Goal: Task Accomplishment & Management: Manage account settings

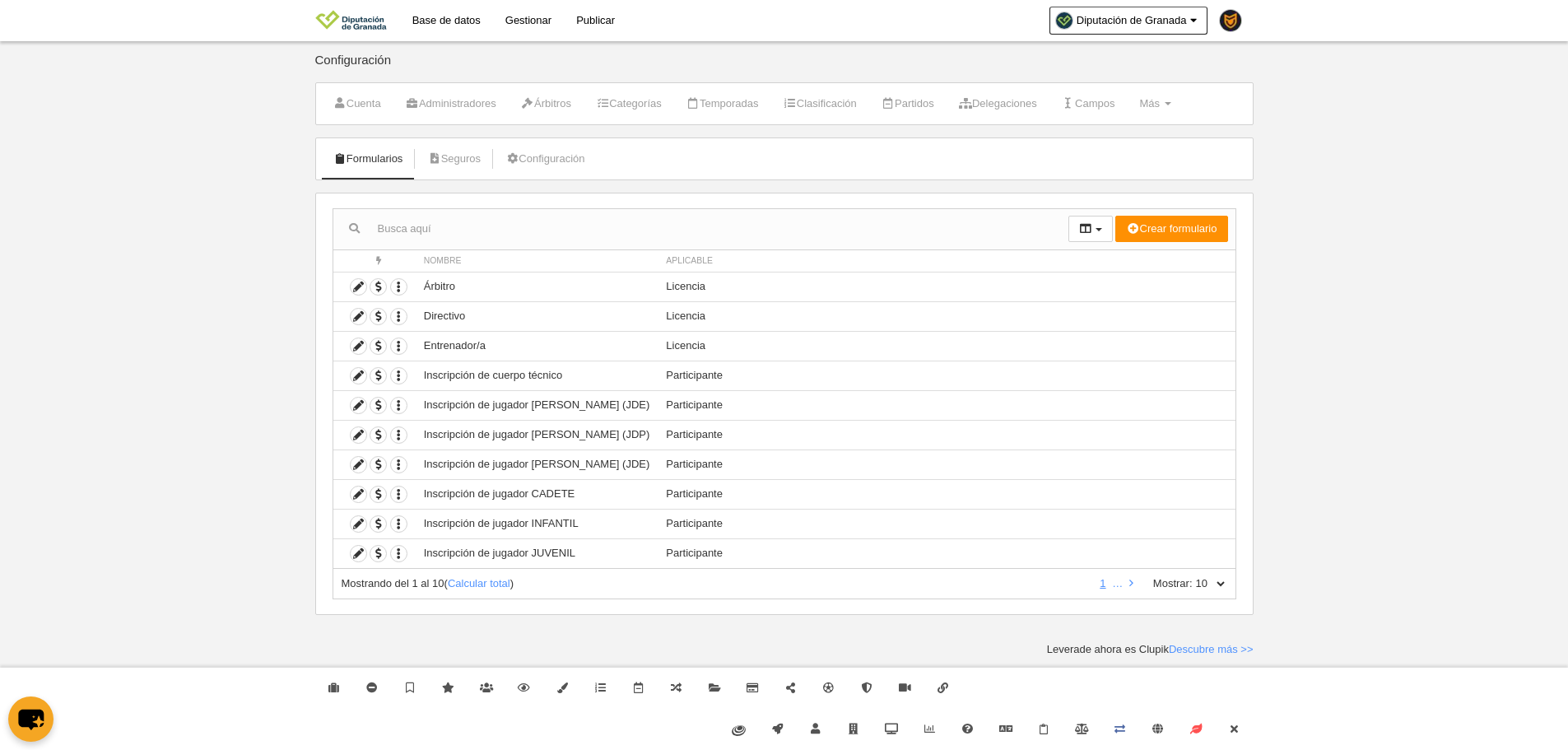
click at [1228, 579] on div "Mostrando del 1 al 10 ( Calcular total ) 1 … Mostrar: 10 25 50 100 500" at bounding box center [784, 583] width 904 height 30
click at [1226, 590] on select "10 25 50 100 500" at bounding box center [1210, 583] width 35 height 15
select select "500"
click at [1193, 576] on select "10 25 50 100 500" at bounding box center [1210, 583] width 35 height 15
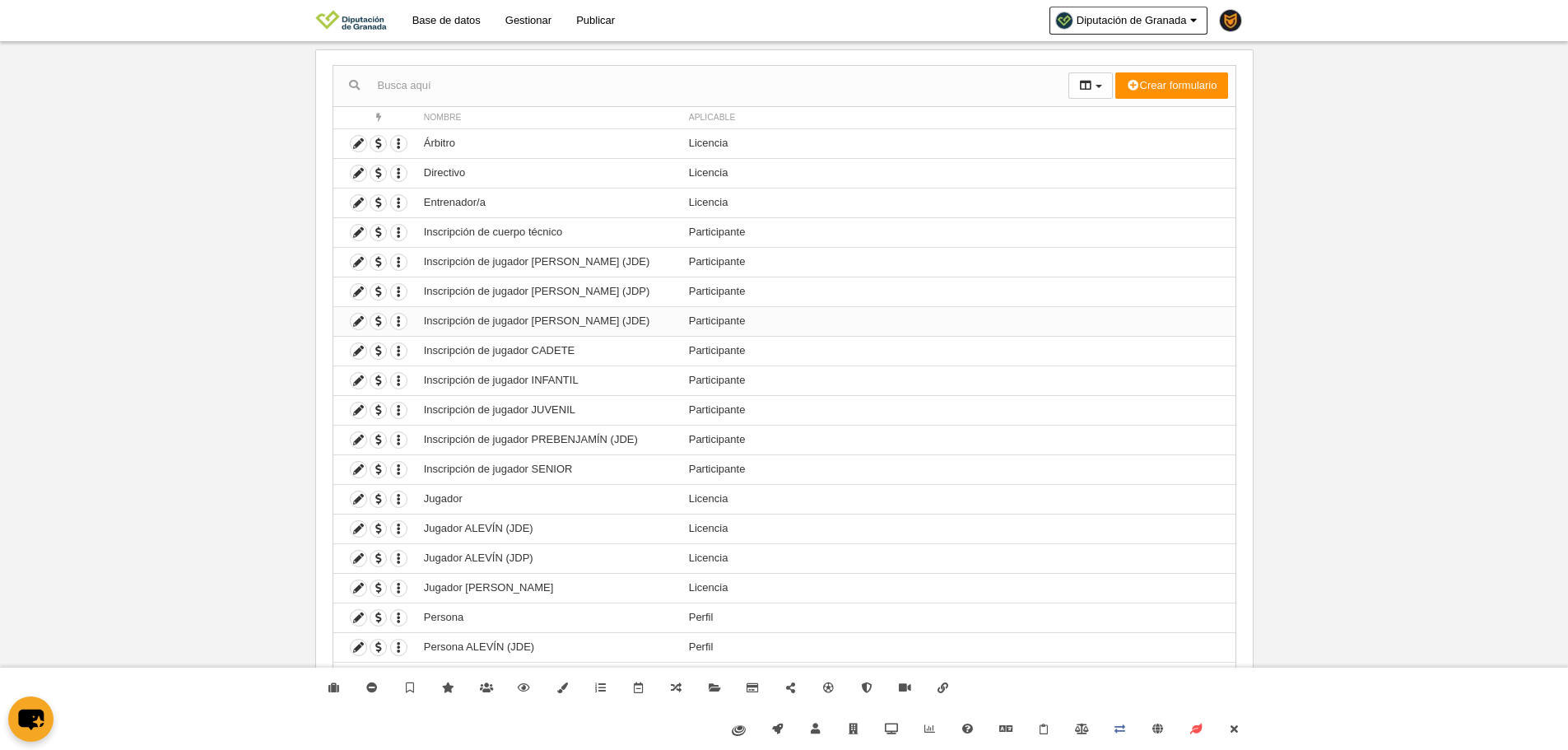
scroll to position [173, 0]
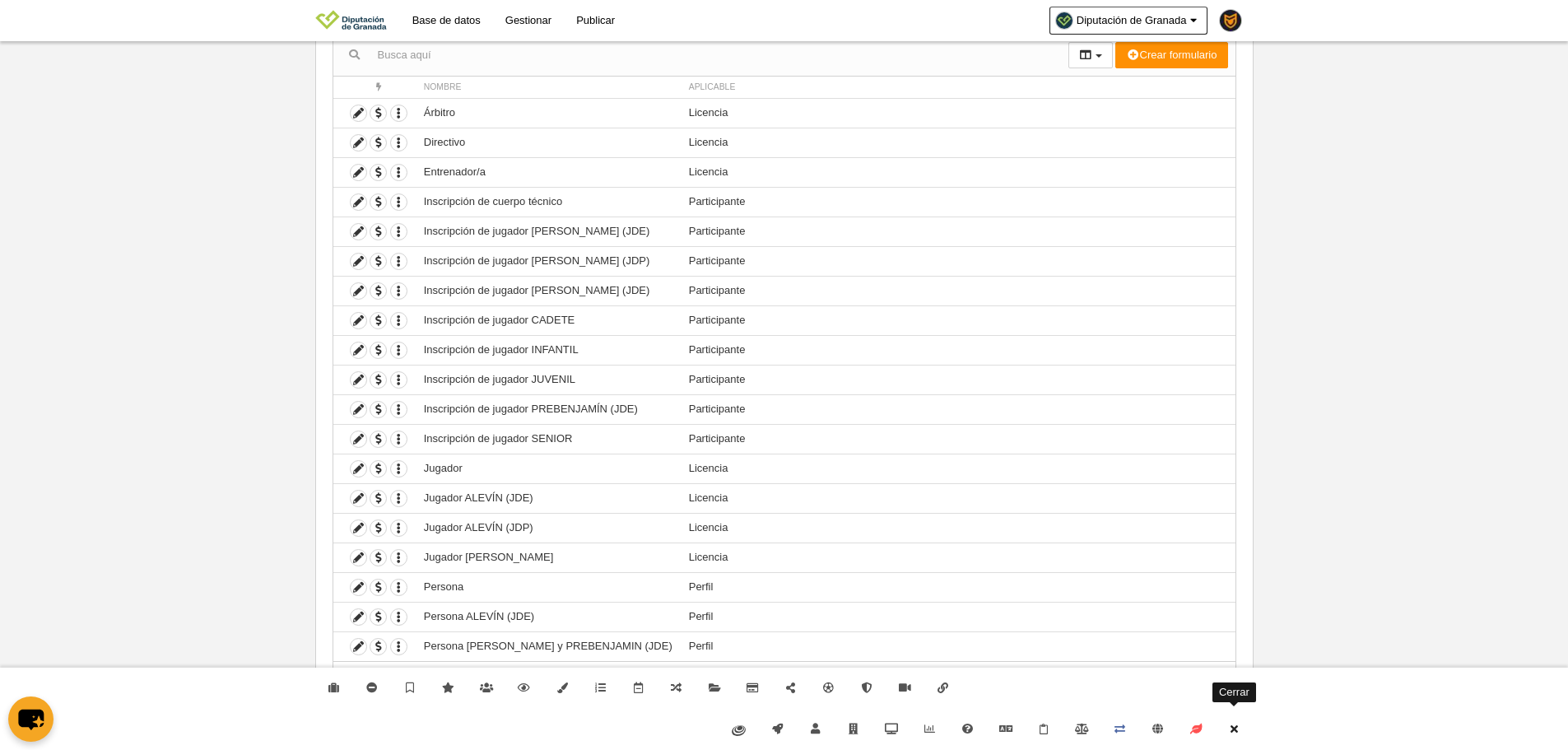
click at [1241, 713] on link "Cerrar" at bounding box center [1233, 729] width 38 height 41
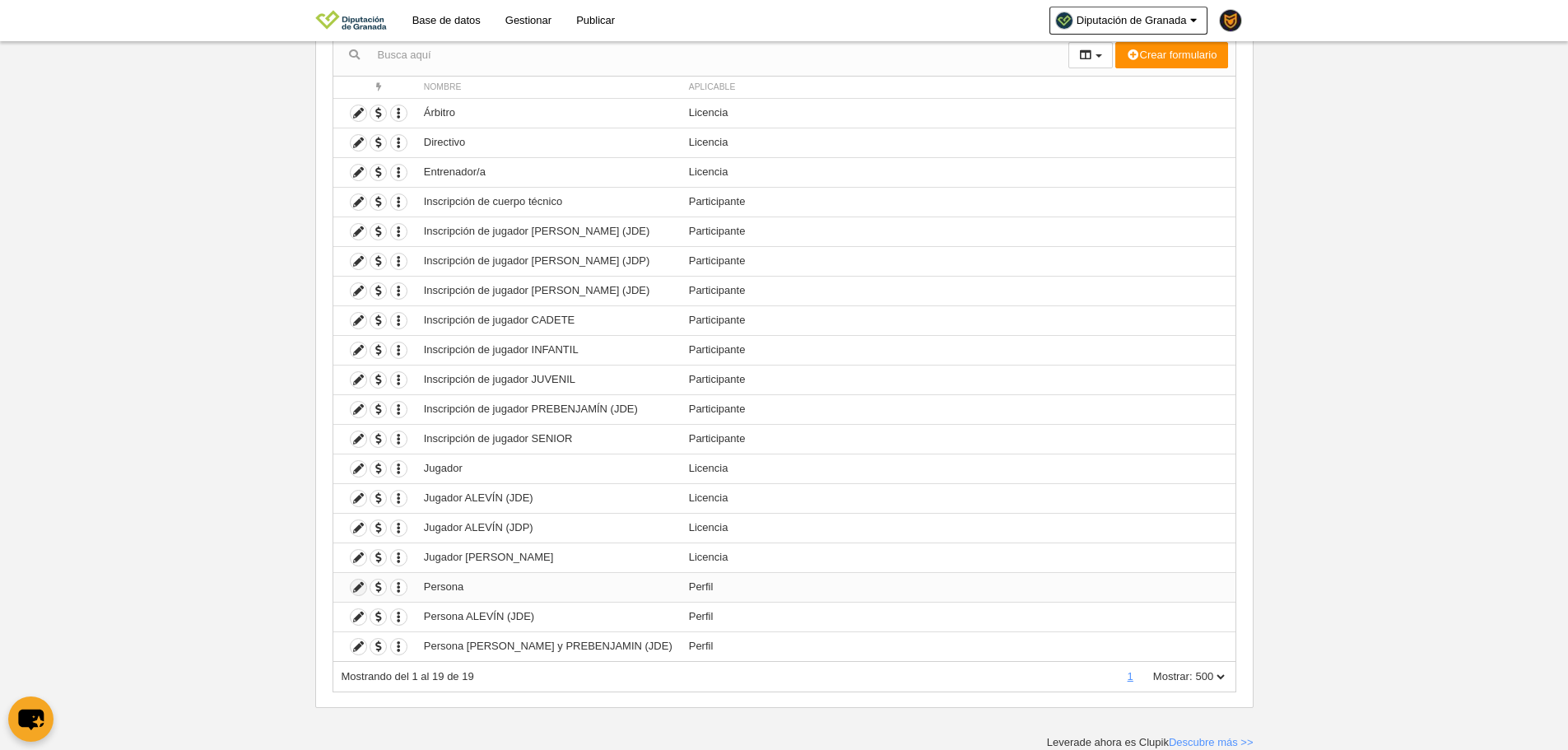
click at [361, 589] on icon at bounding box center [358, 587] width 16 height 16
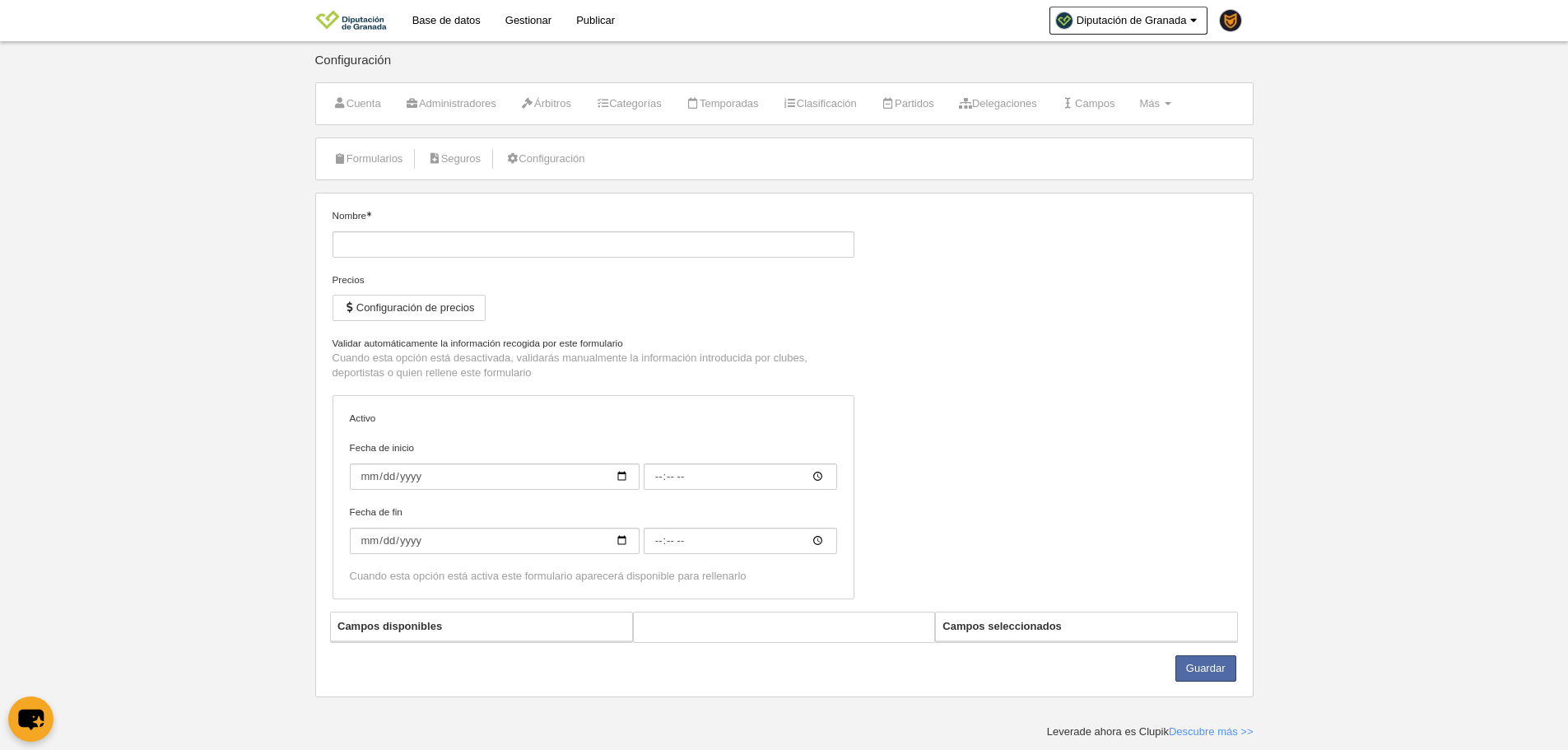
type input "Persona"
checkbox input "true"
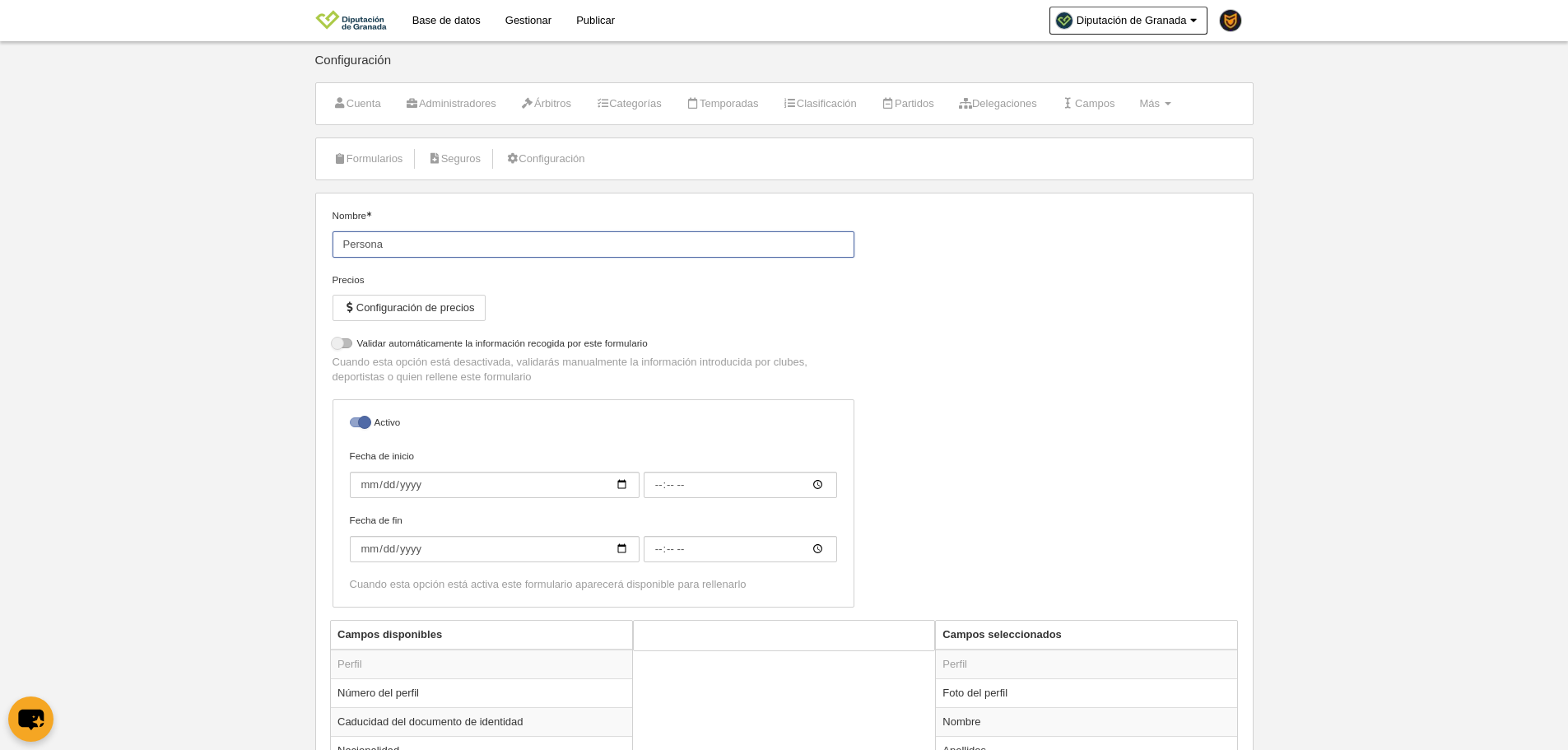
drag, startPoint x: 392, startPoint y: 242, endPoint x: 343, endPoint y: 237, distance: 49.3
click at [343, 237] on input "Persona" at bounding box center [594, 244] width 522 height 27
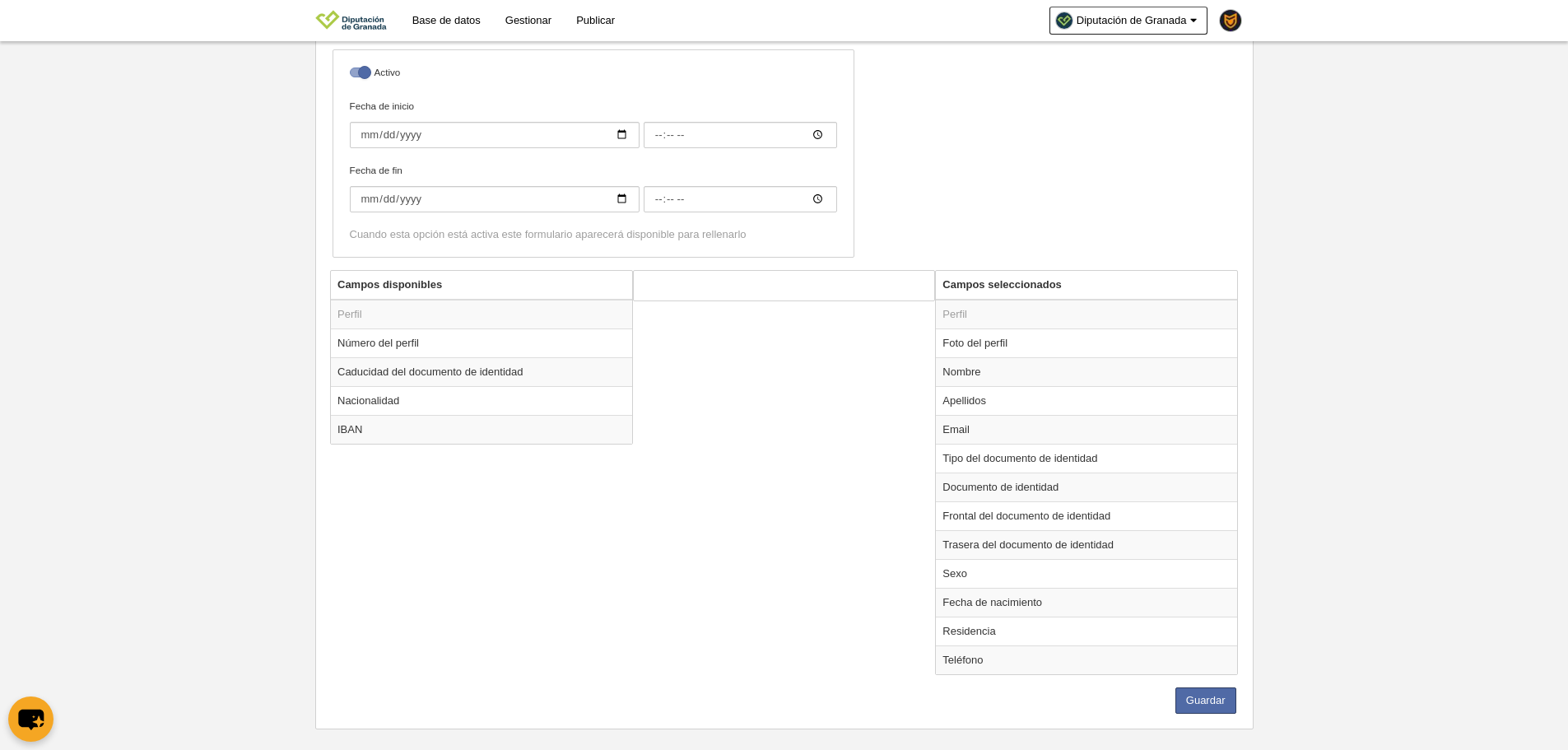
scroll to position [371, 0]
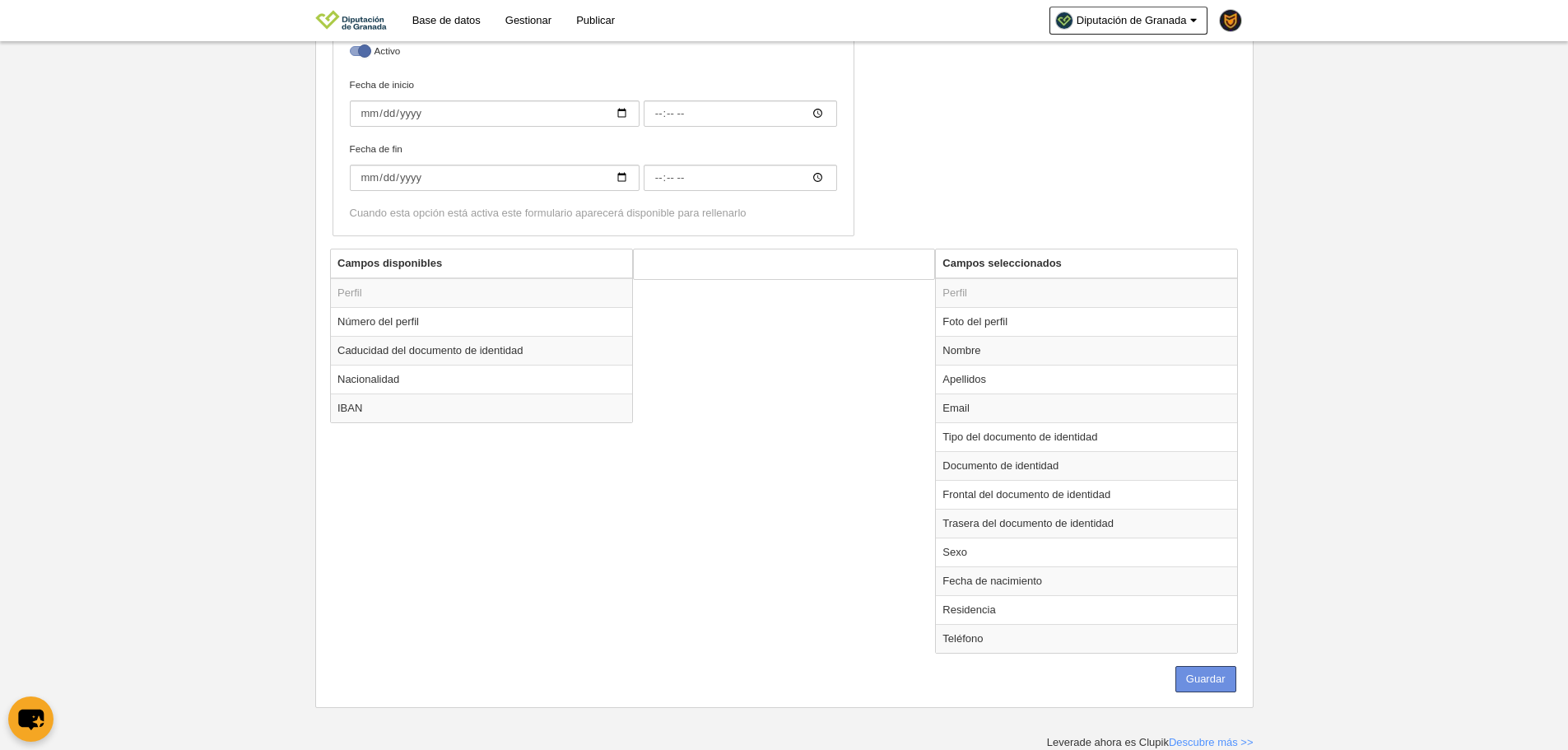
type input "Perfil Juegos Provinciales"
click at [1198, 680] on button "Guardar" at bounding box center [1206, 679] width 61 height 27
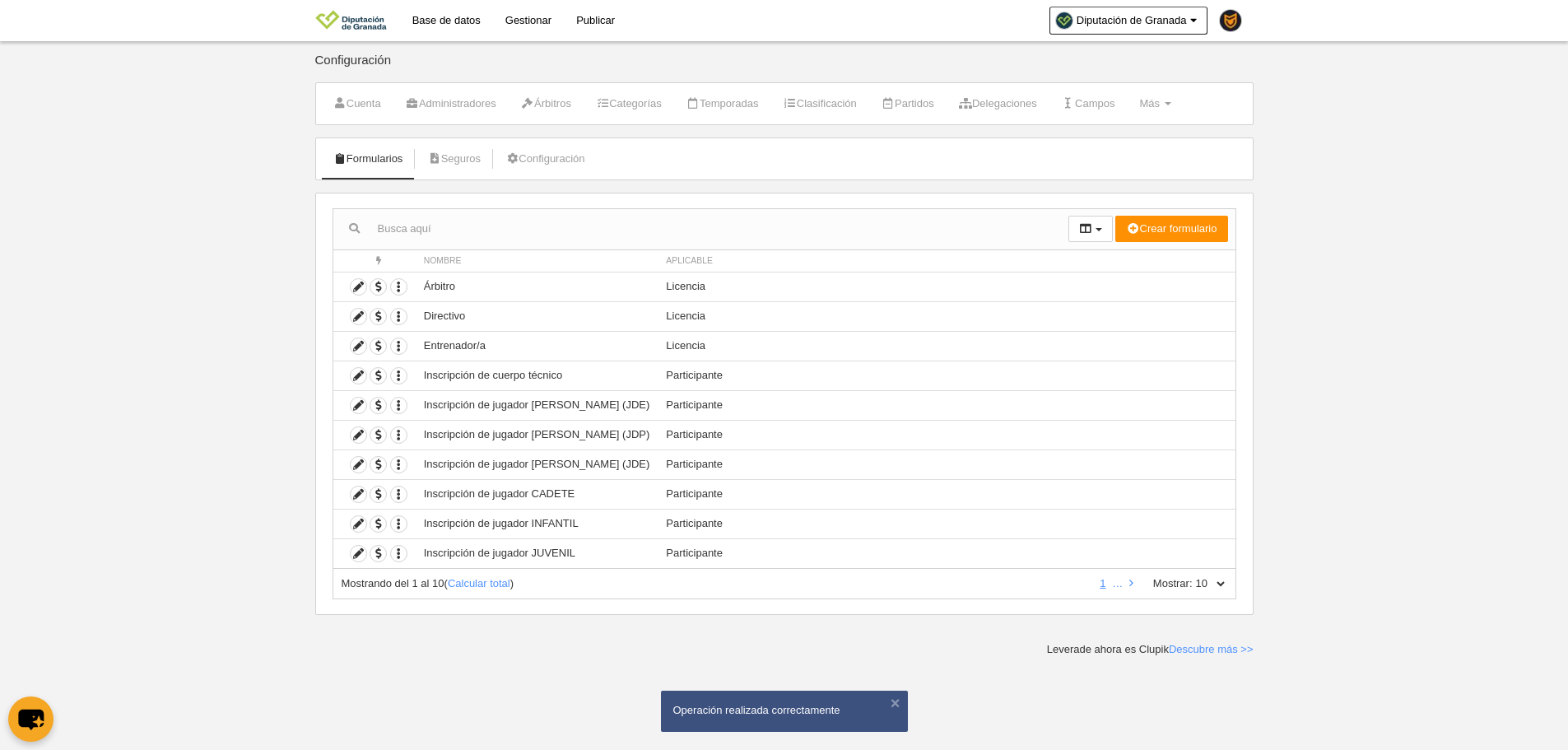
click at [1218, 587] on select "10 25 50 100 500" at bounding box center [1210, 583] width 35 height 15
select select "500"
click at [1193, 576] on select "10 25 50 100 500" at bounding box center [1210, 583] width 35 height 15
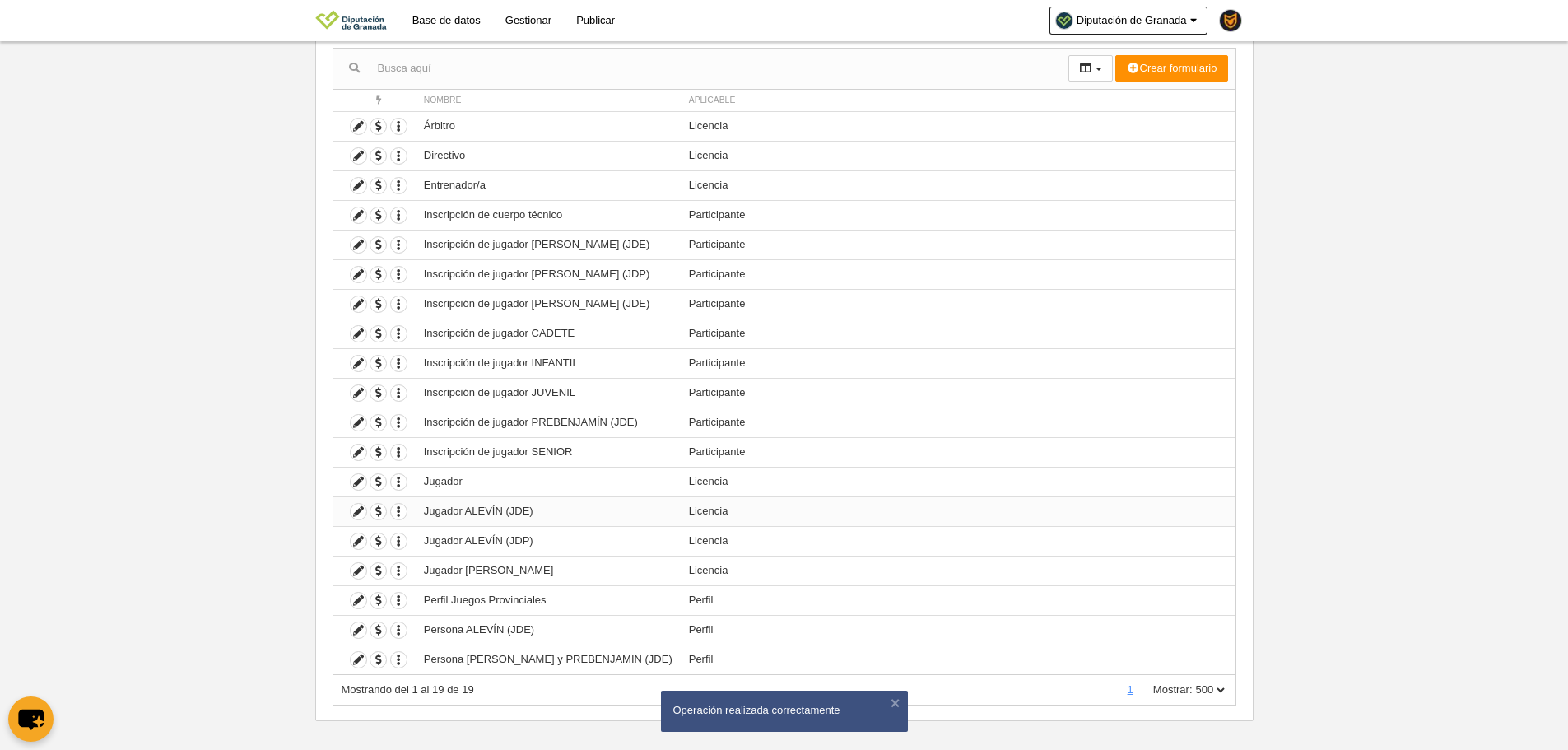
scroll to position [173, 0]
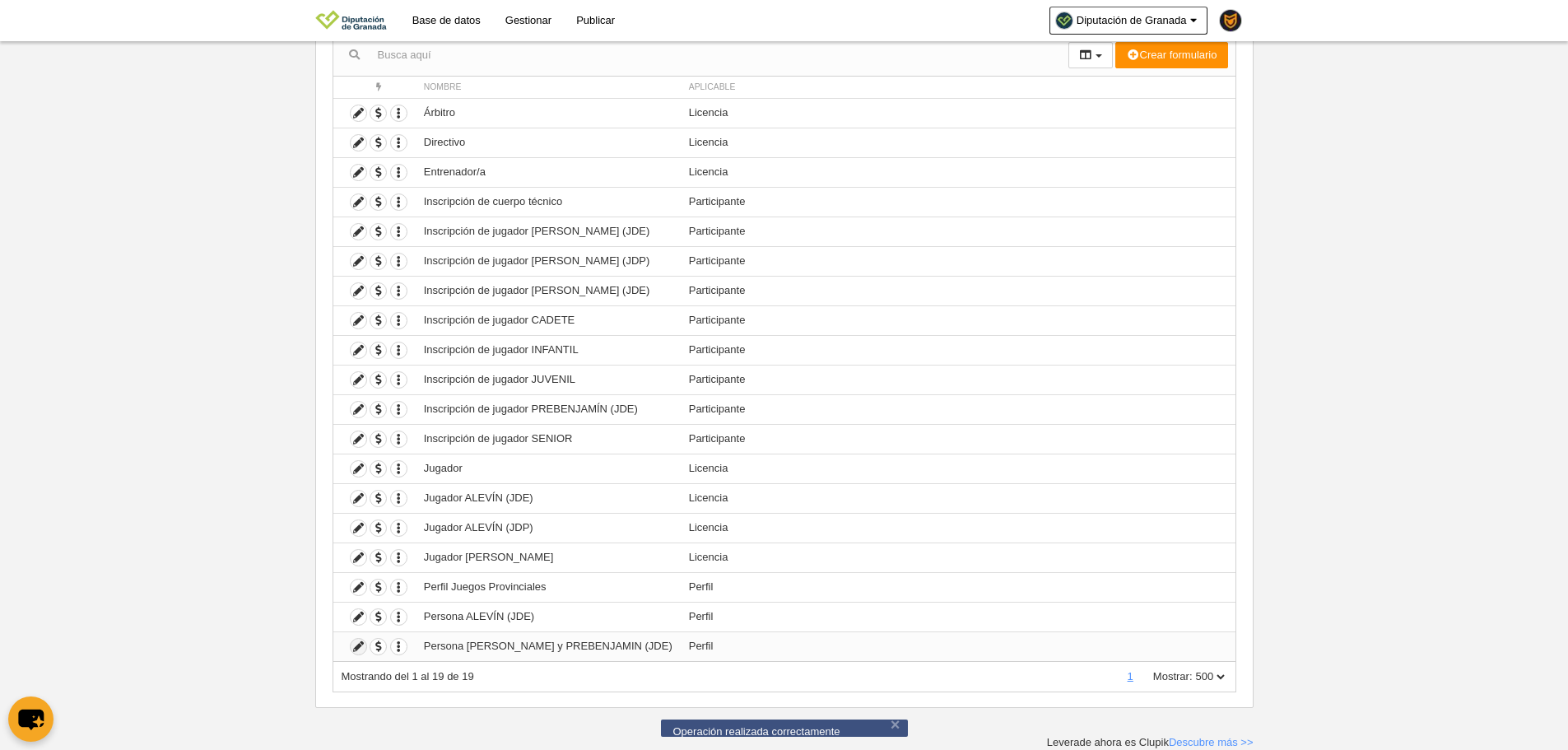
click at [350, 648] on icon at bounding box center [358, 646] width 16 height 16
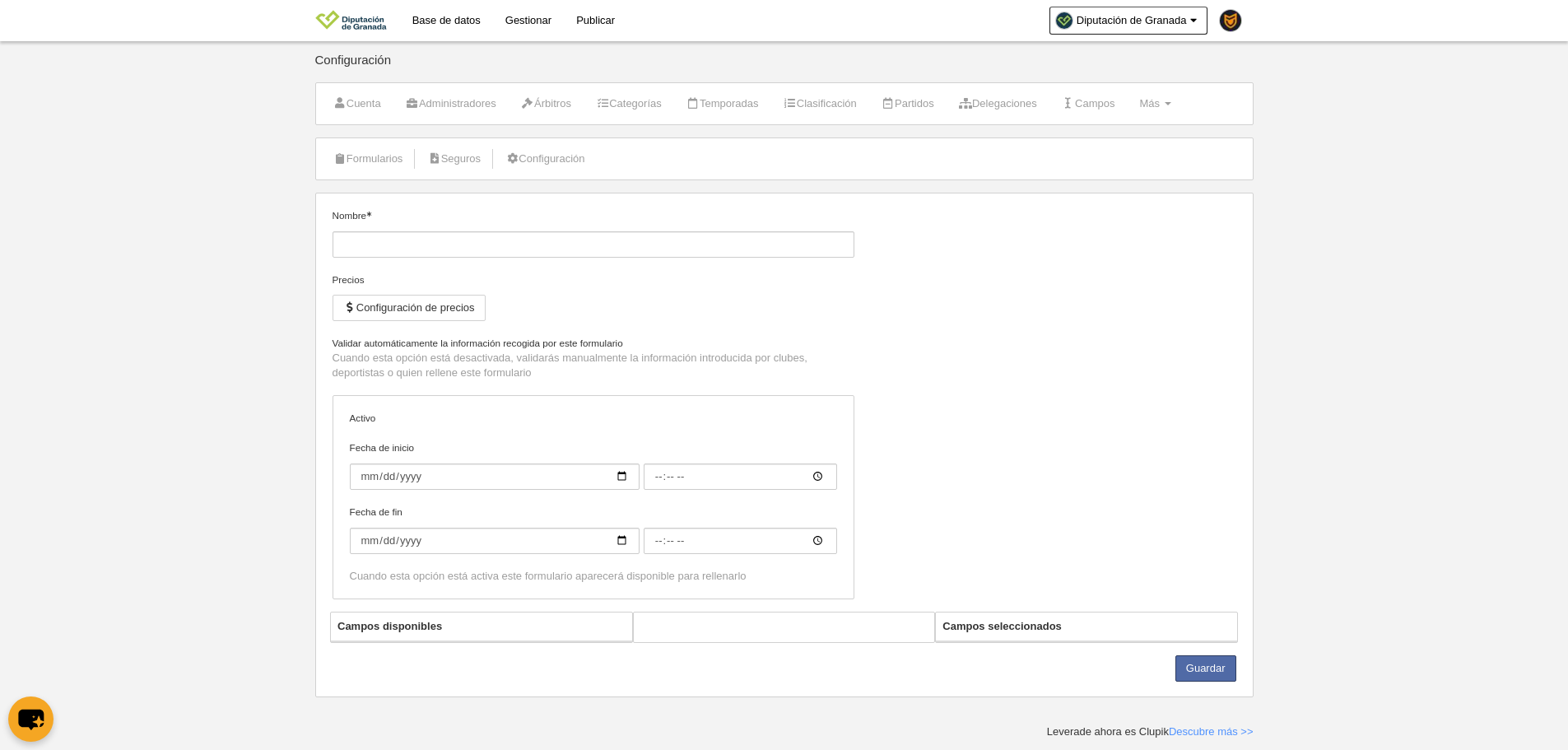
type input "Persona [PERSON_NAME] y PREBENJAMIN (JDE)"
checkbox input "true"
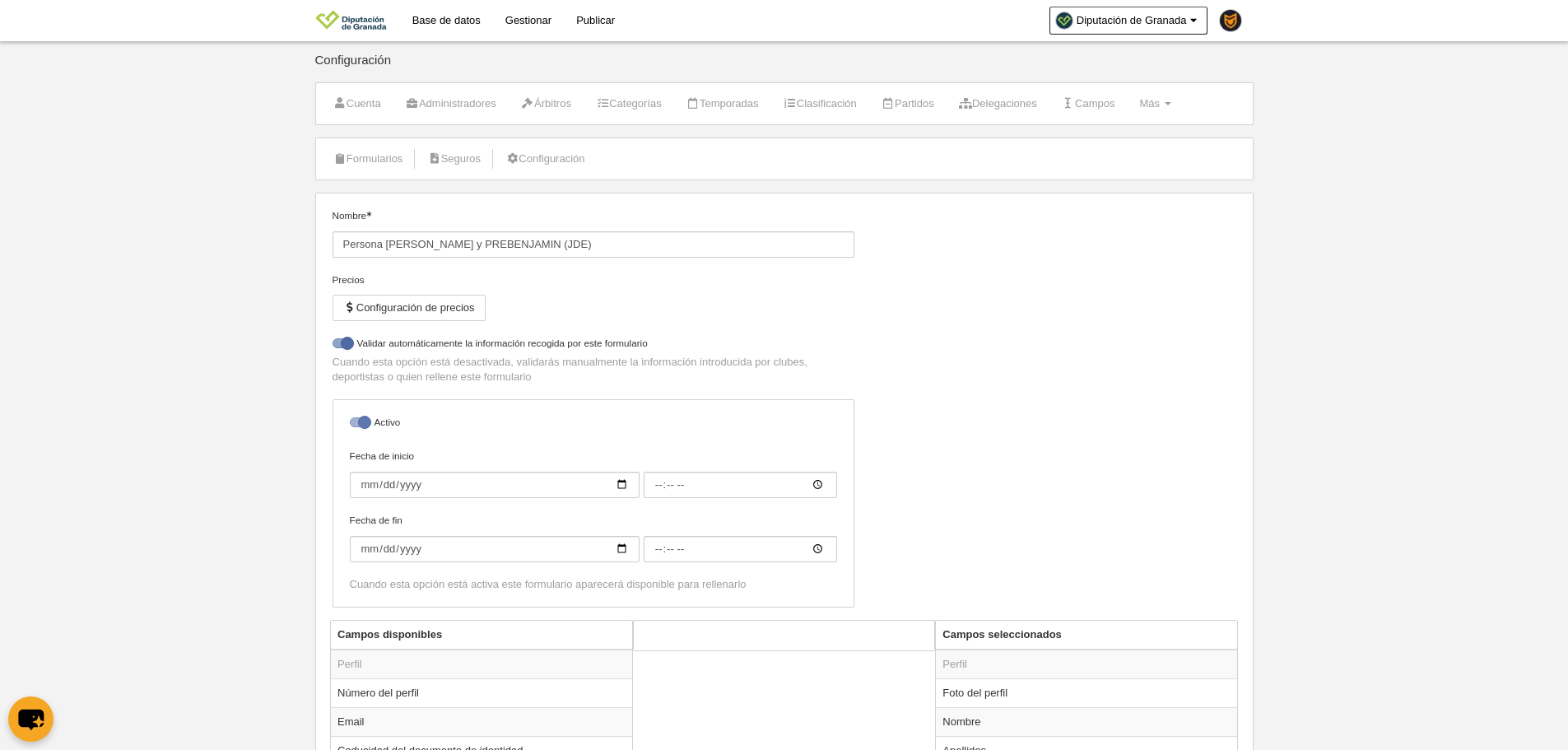
click at [363, 418] on div at bounding box center [360, 422] width 19 height 10
click at [361, 421] on input "checkbox" at bounding box center [356, 427] width 11 height 11
checkbox input "false"
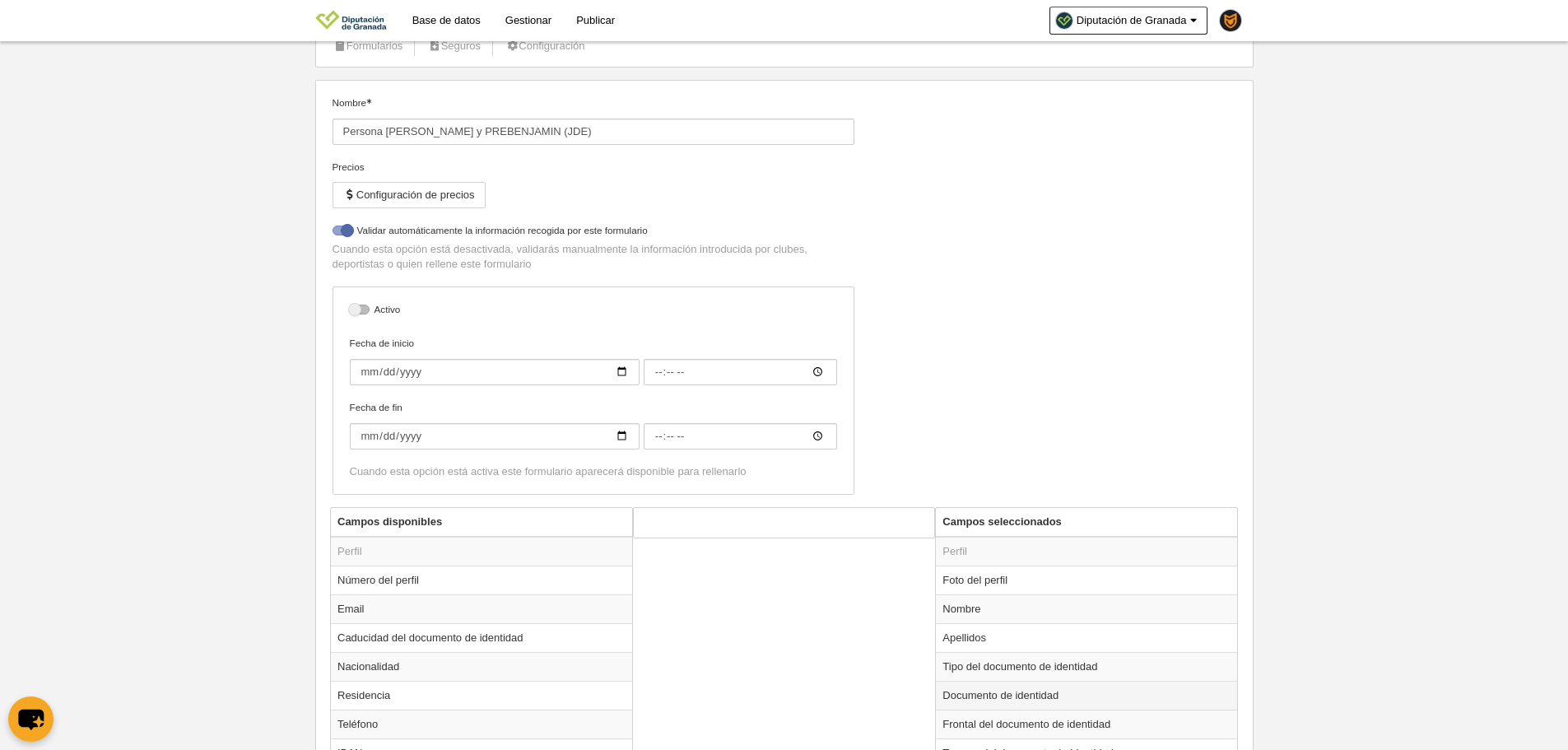
scroll to position [285, 0]
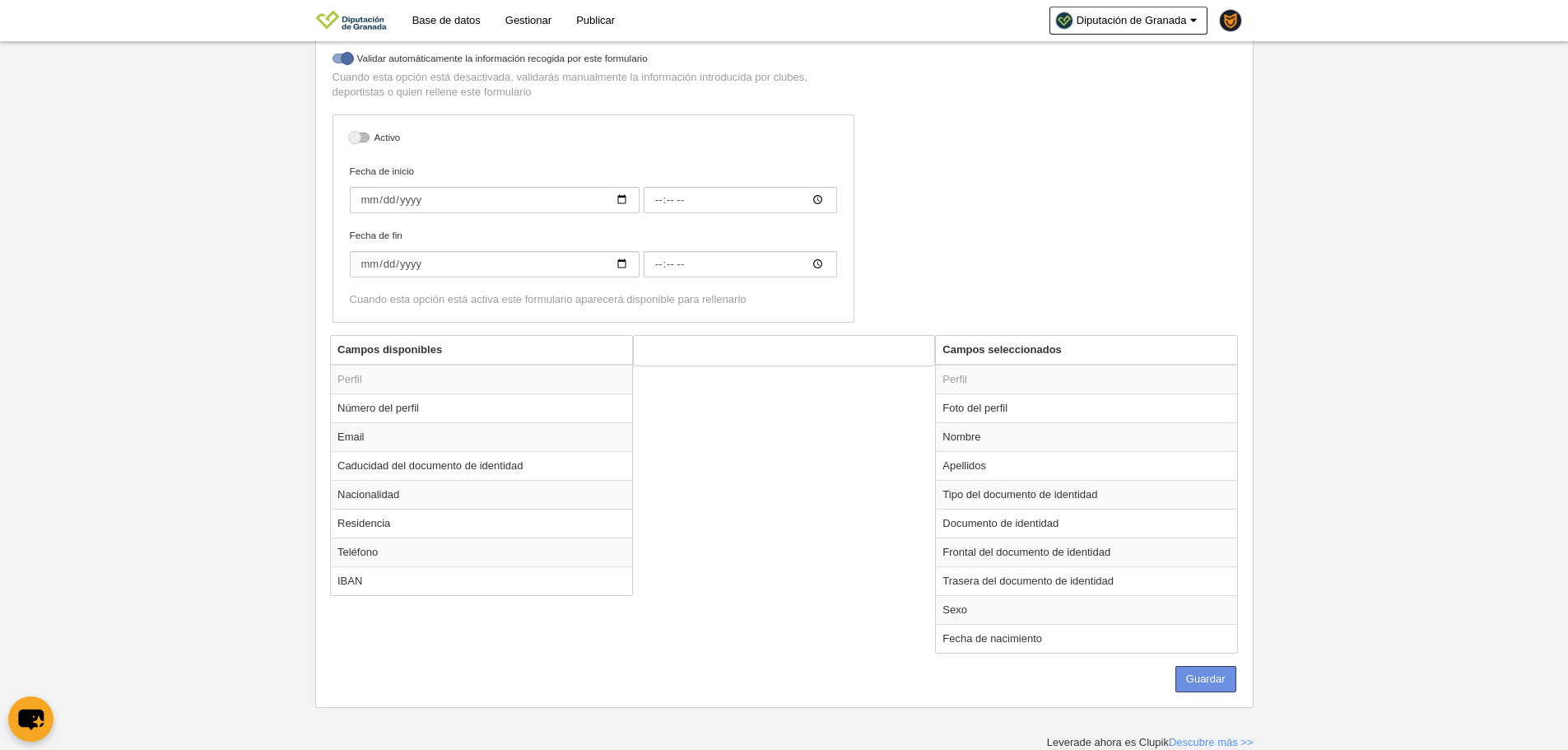
click at [1218, 666] on button "Guardar" at bounding box center [1206, 679] width 61 height 27
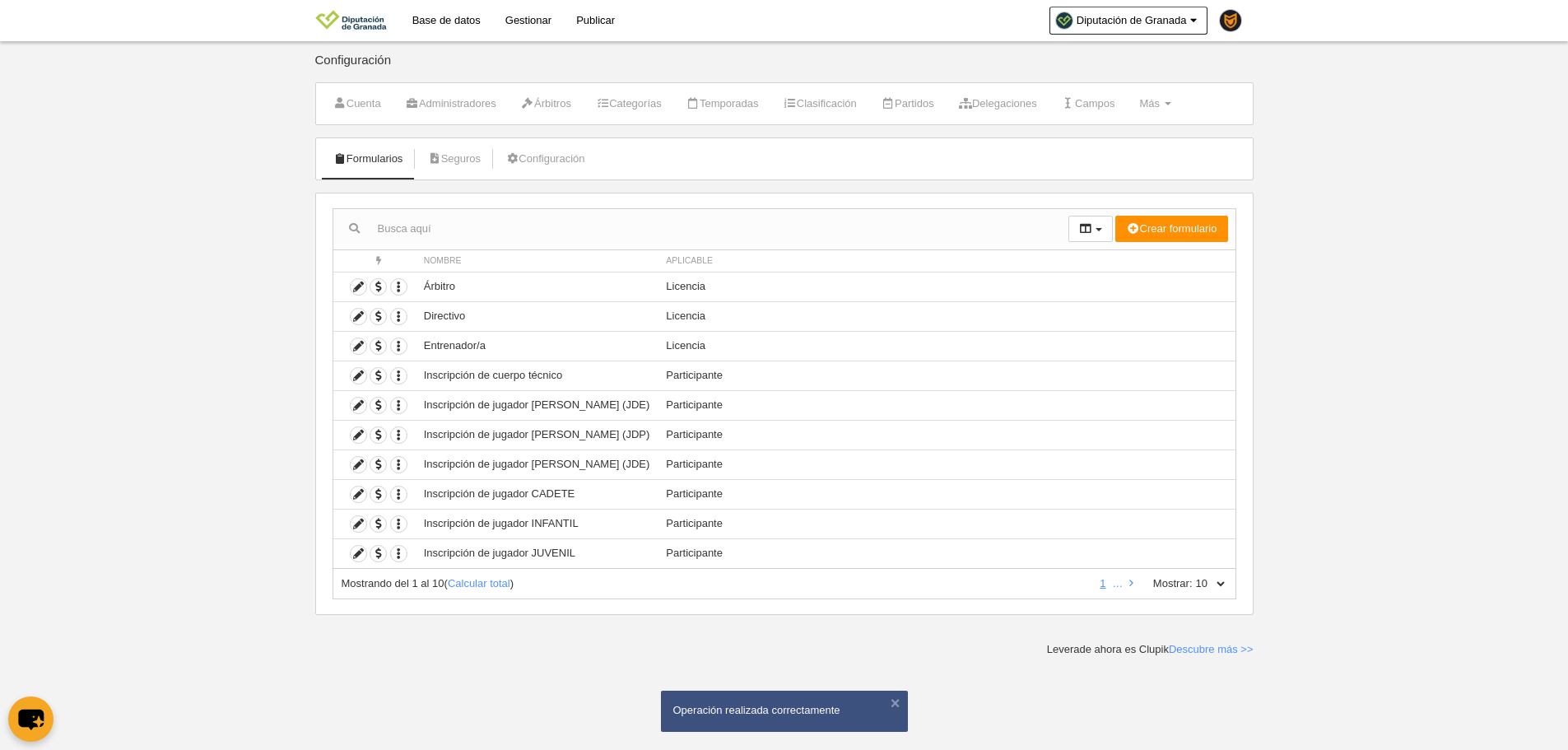
click at [1216, 584] on select "10 25 50 100 500" at bounding box center [1210, 583] width 35 height 15
select select "500"
click at [1193, 576] on select "10 25 50 100 500" at bounding box center [1210, 583] width 35 height 15
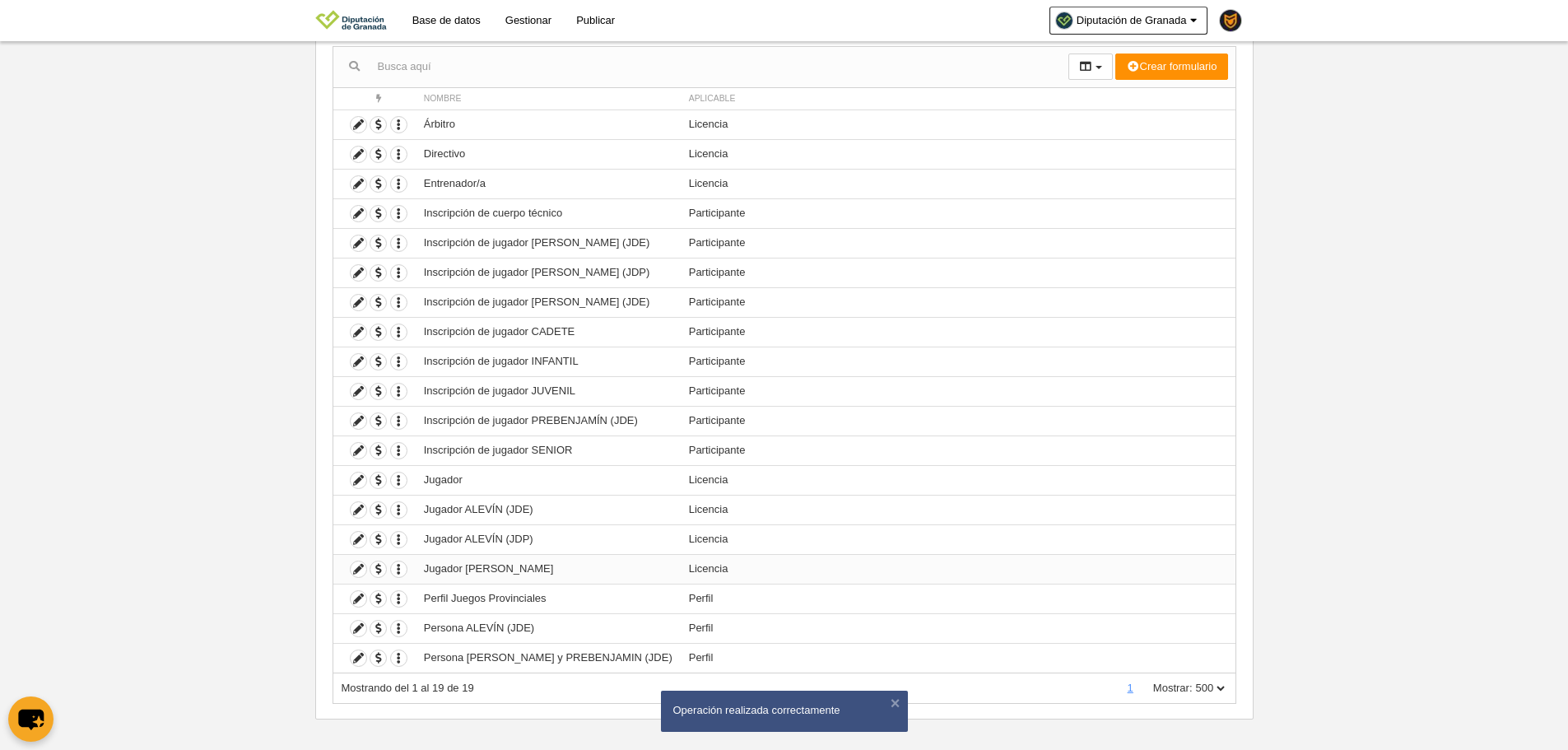
scroll to position [173, 0]
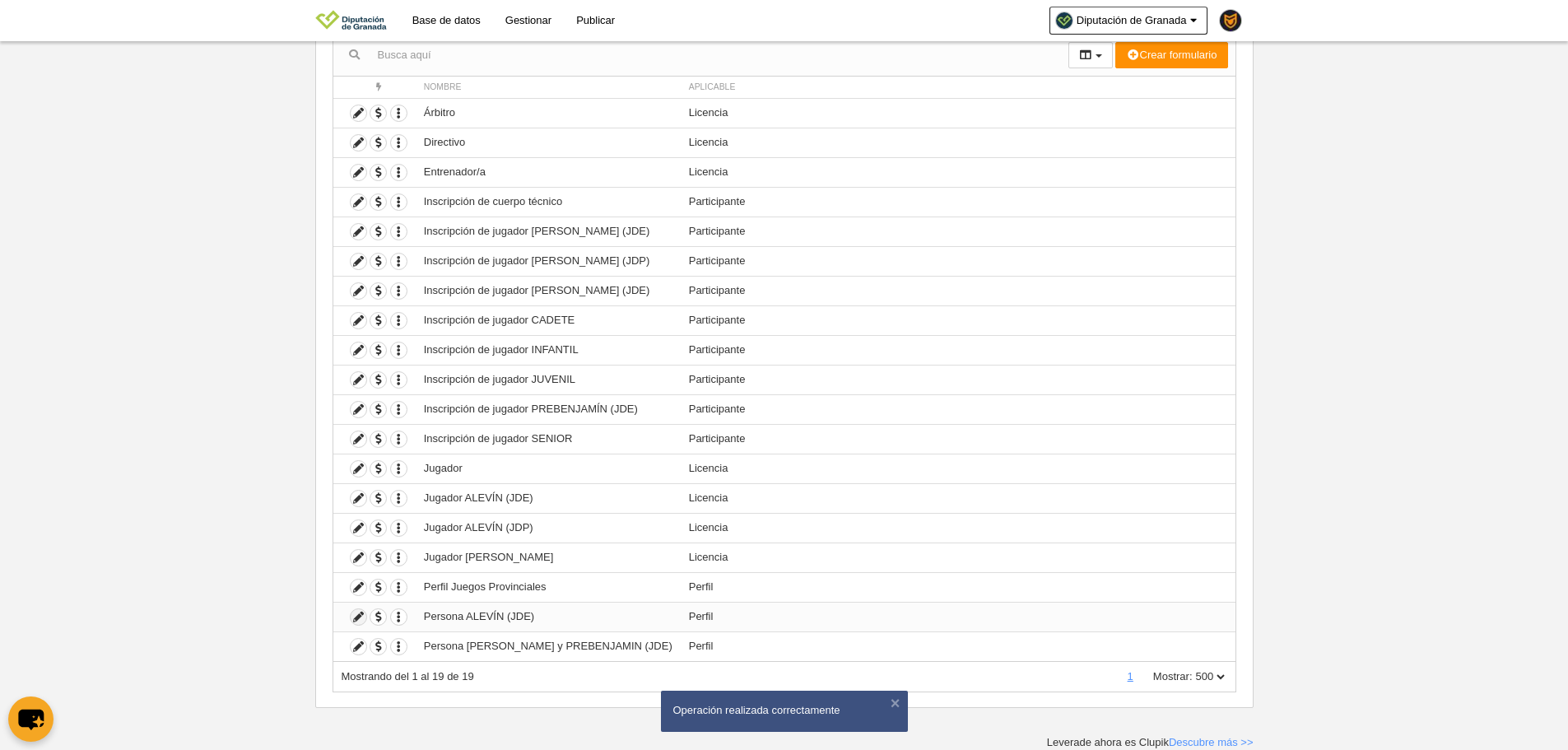
click at [358, 615] on icon at bounding box center [358, 616] width 16 height 16
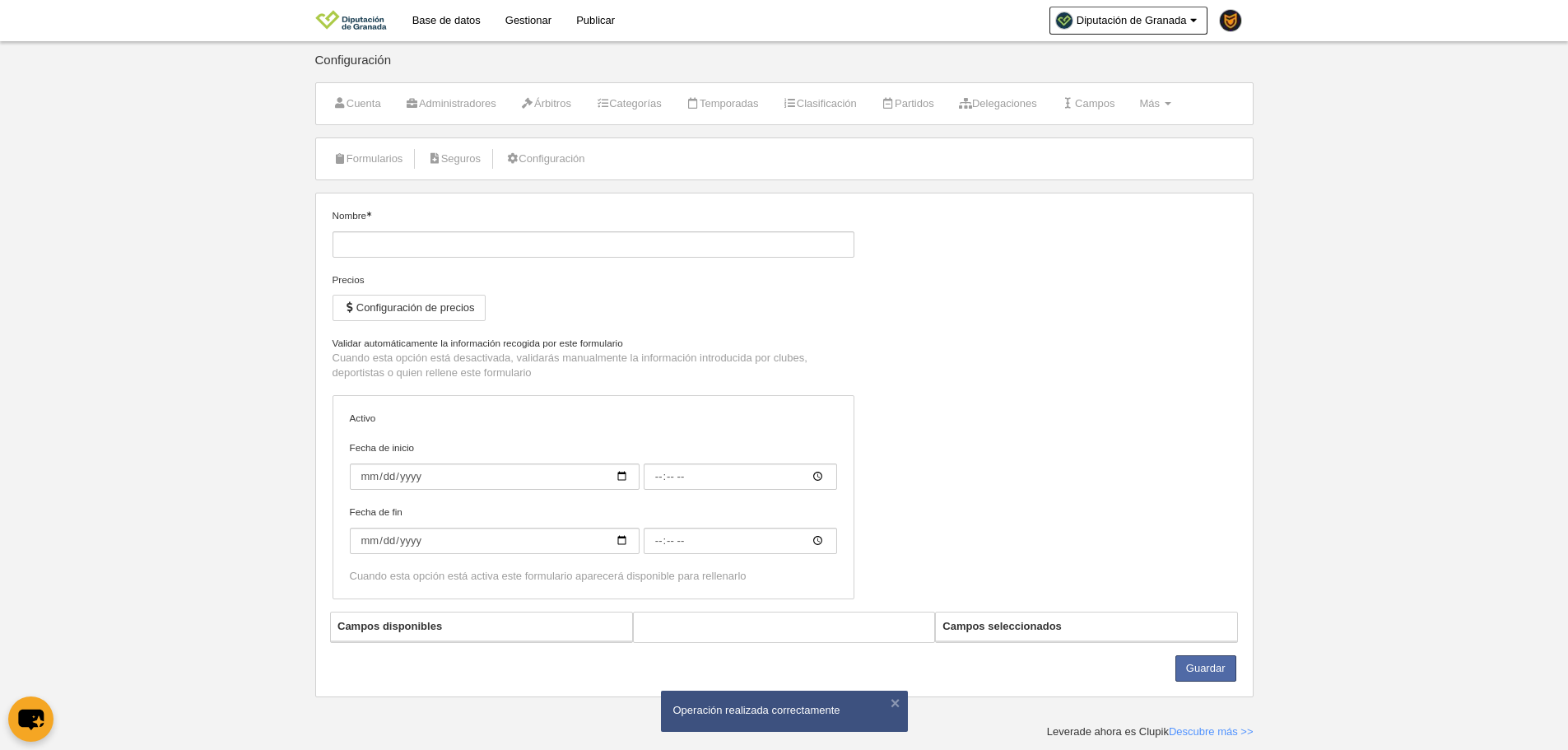
type input "Persona ALEVÍN (JDE)"
checkbox input "true"
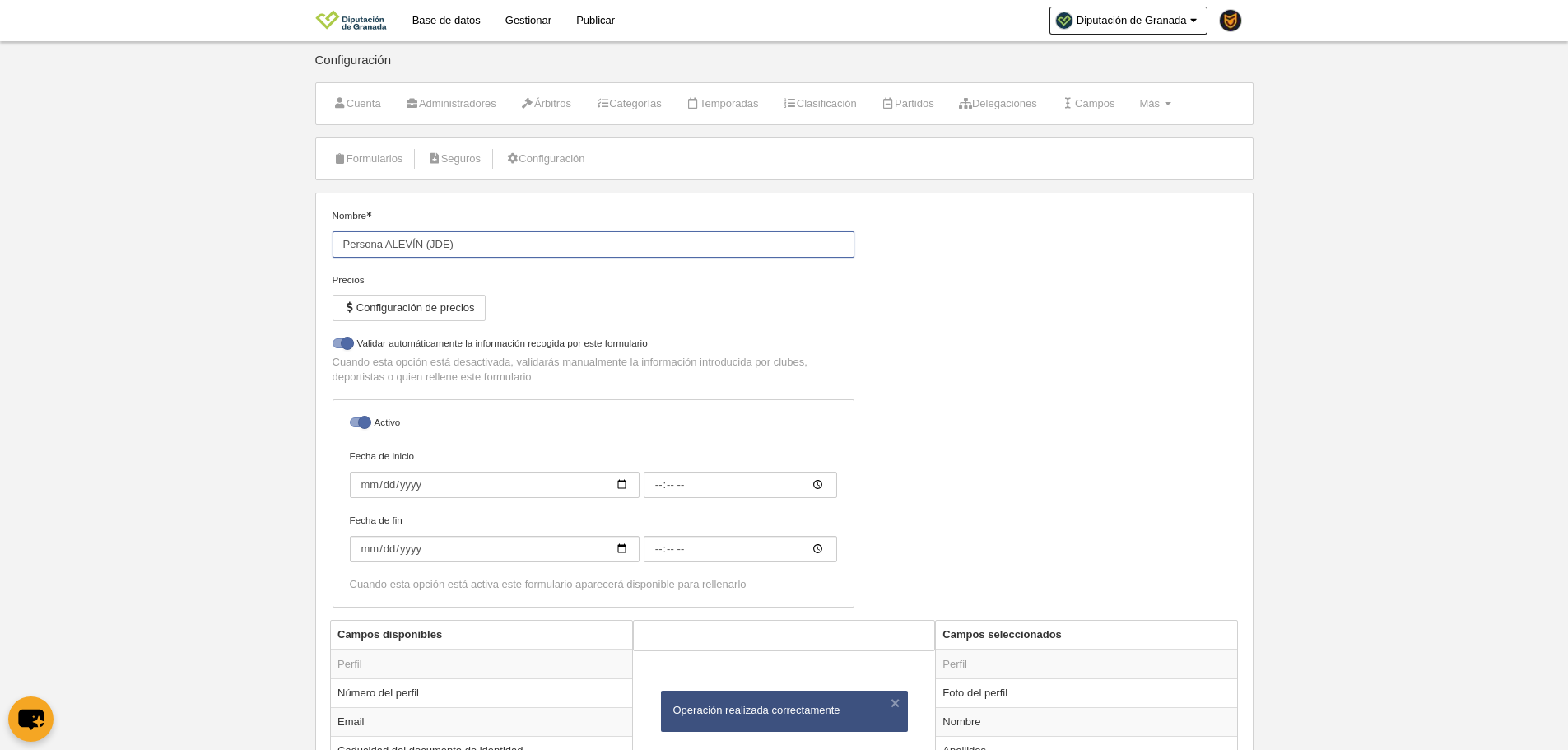
drag, startPoint x: 462, startPoint y: 241, endPoint x: 318, endPoint y: 237, distance: 144.1
click at [318, 237] on div "Nombre Persona ALEVÍN (JDE) Precios Configuración de precios No permitir inscri…" at bounding box center [784, 592] width 938 height 800
type input "Perfil Juegos Escolares"
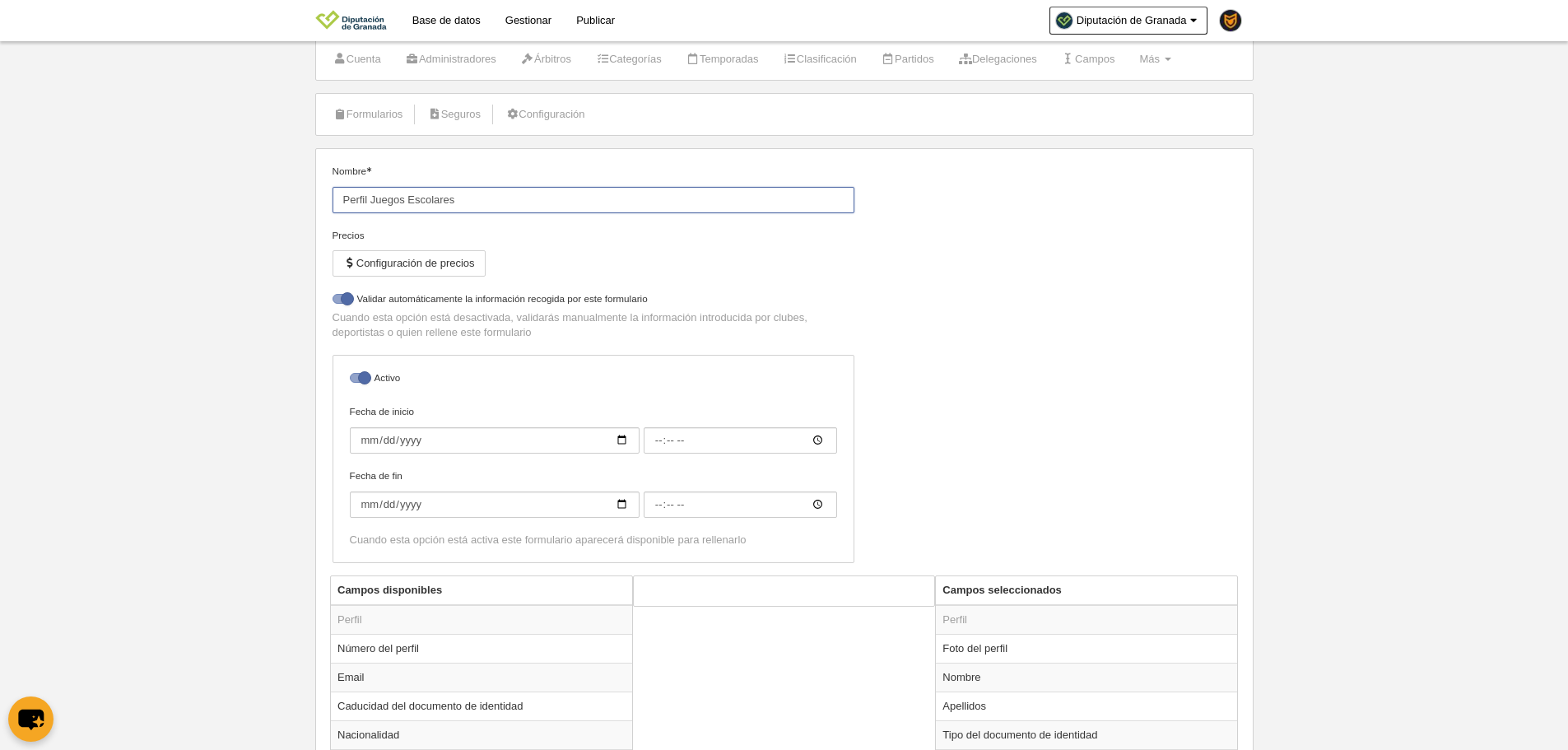
scroll to position [285, 0]
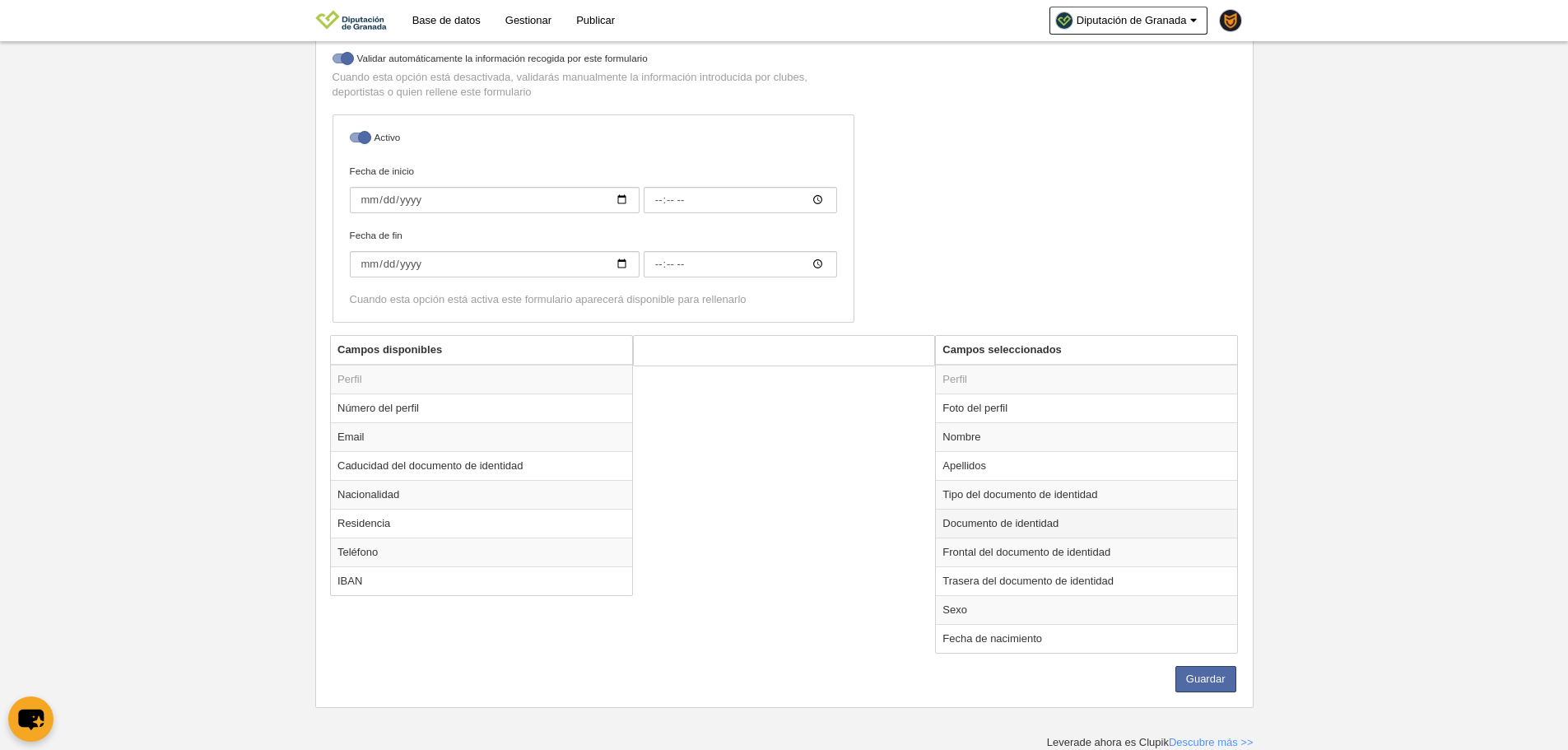
click at [1023, 532] on td "Documento de identidad" at bounding box center [1087, 522] width 301 height 29
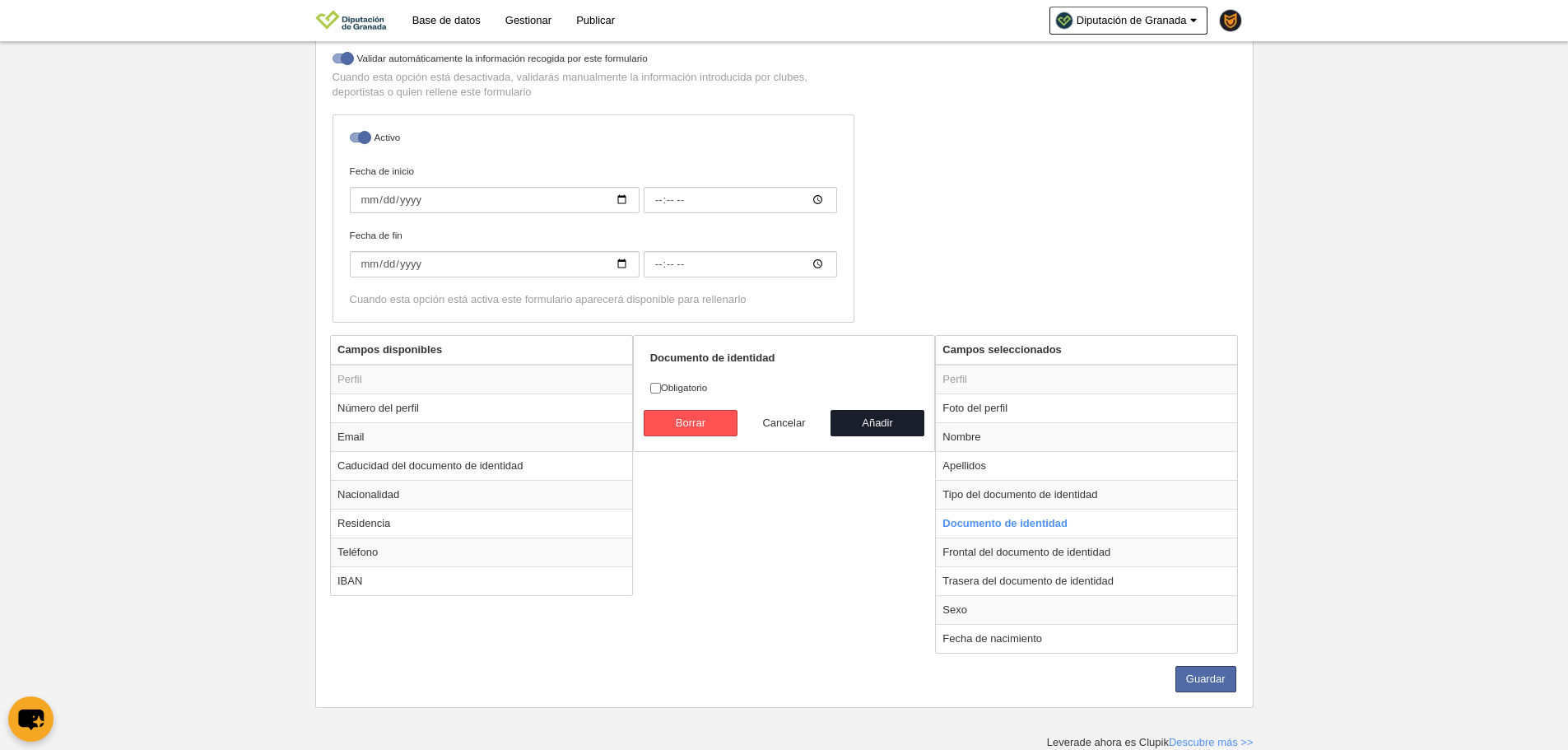
click at [771, 421] on button "Cancelar" at bounding box center [784, 423] width 94 height 27
radio input "false"
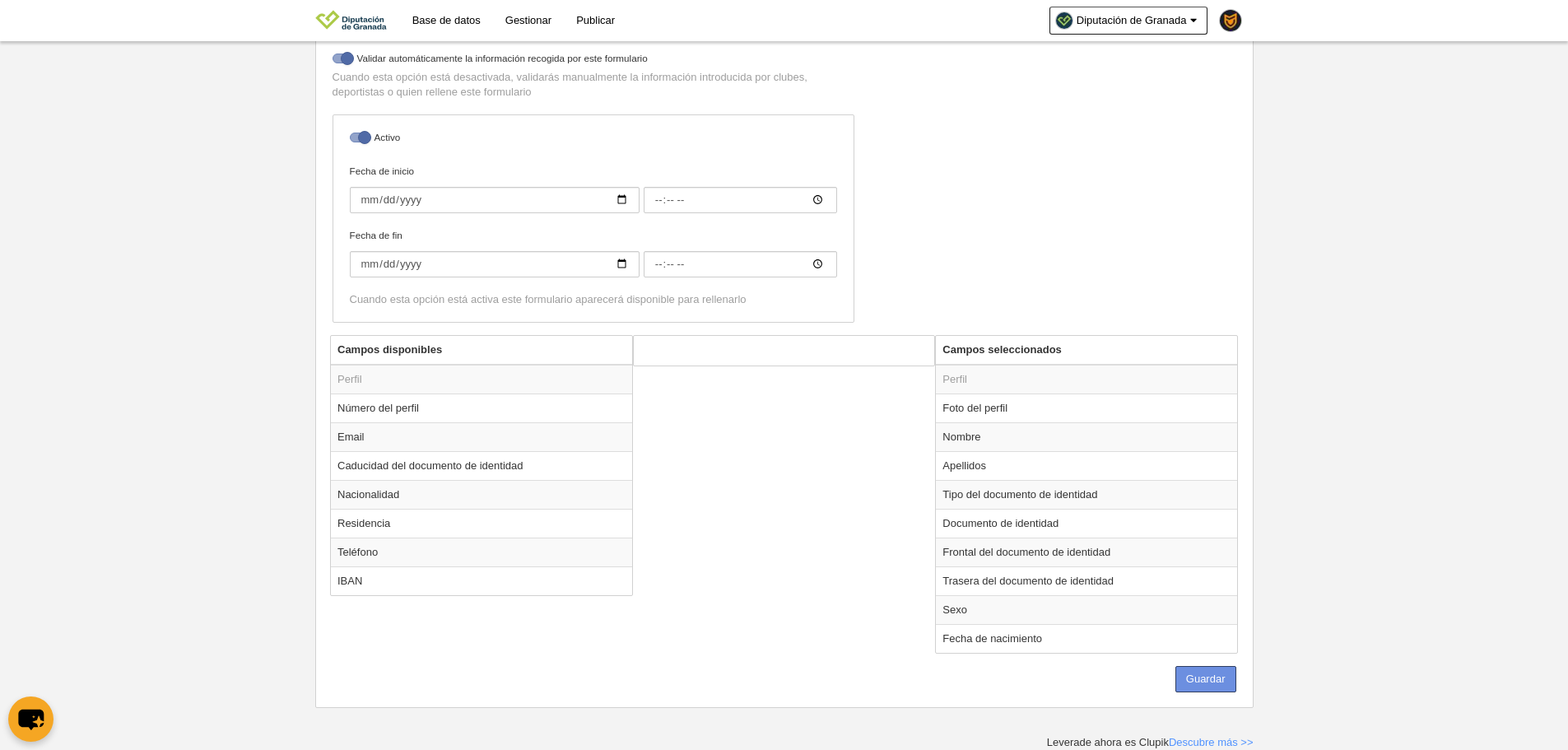
click at [1210, 679] on button "Guardar" at bounding box center [1206, 679] width 61 height 27
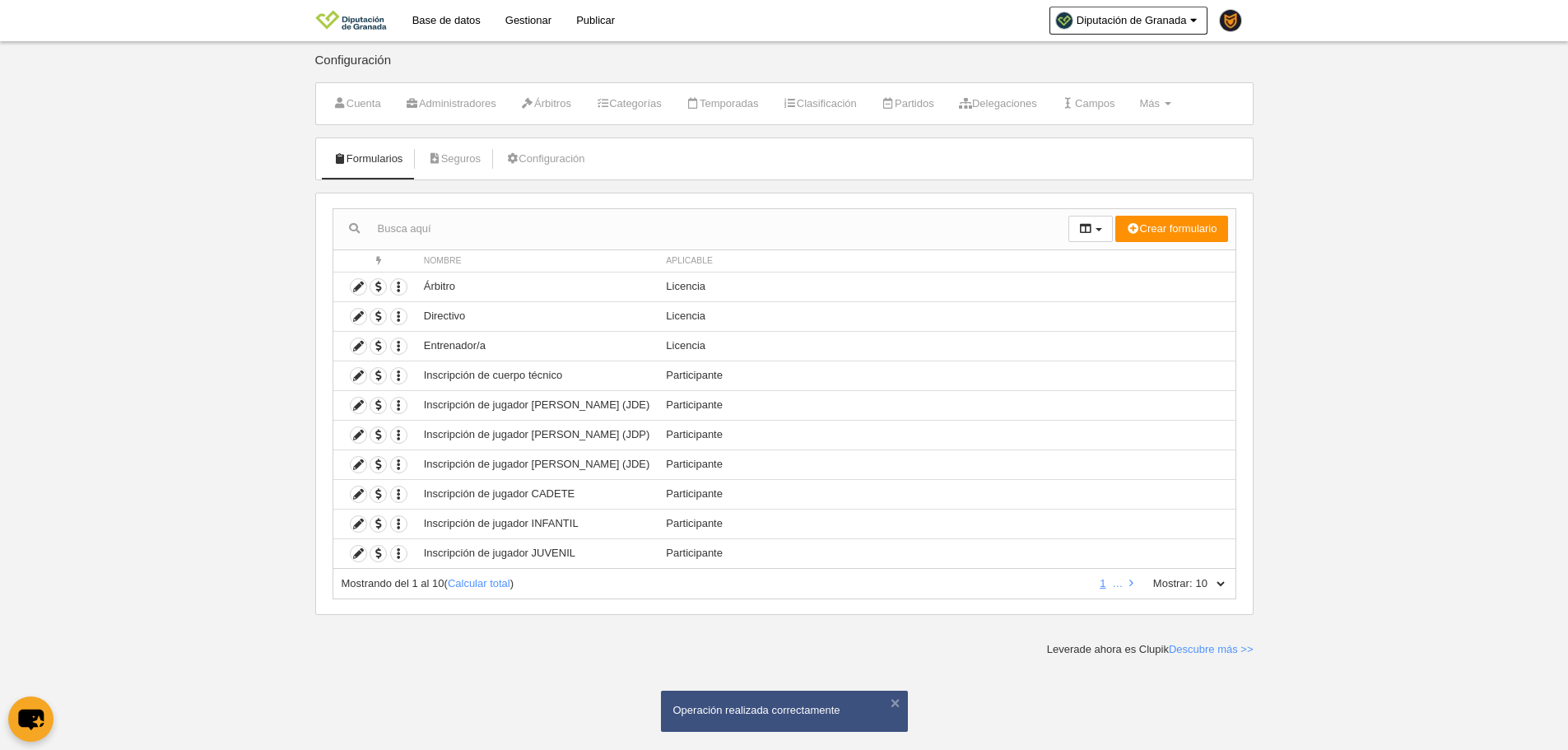
click at [1219, 586] on select "10 25 50 100 500" at bounding box center [1210, 583] width 35 height 15
select select "500"
click at [1193, 576] on select "10 25 50 100 500" at bounding box center [1210, 583] width 35 height 15
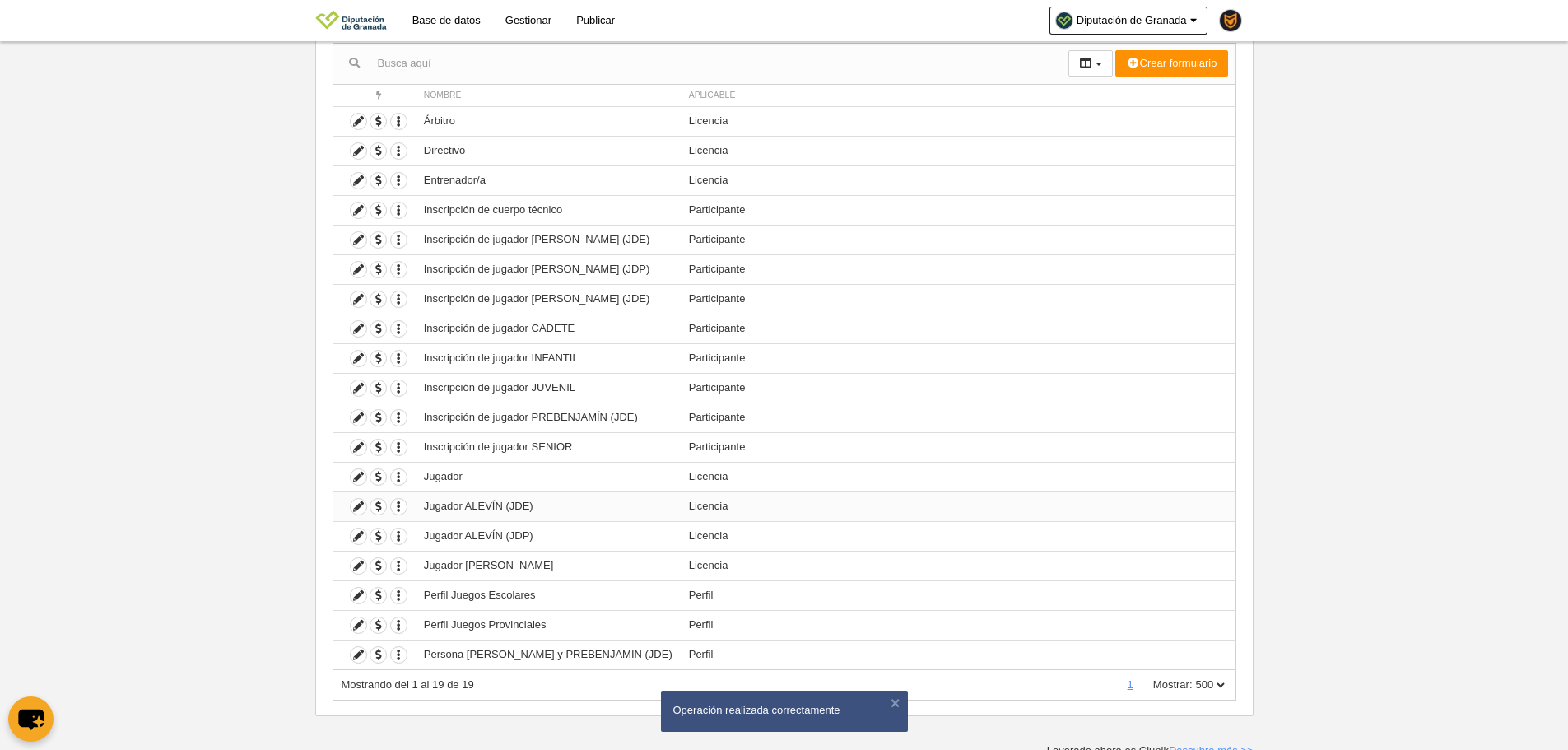
scroll to position [173, 0]
